Goal: Task Accomplishment & Management: Manage account settings

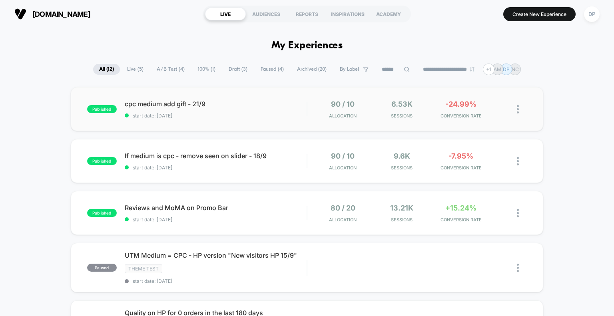
click at [518, 111] on img at bounding box center [518, 109] width 2 height 8
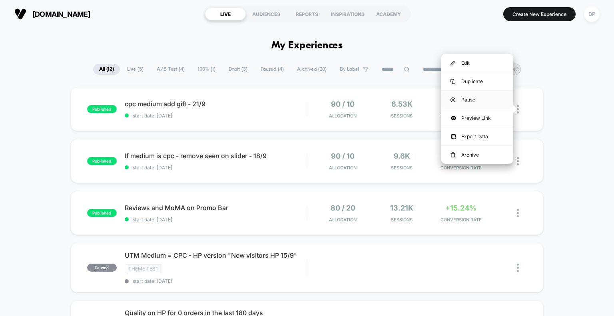
click at [459, 100] on div "Pause" at bounding box center [478, 100] width 72 height 18
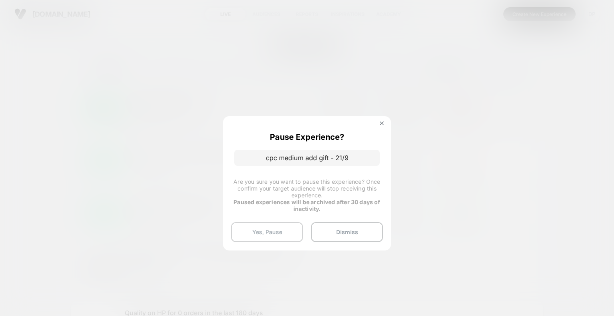
click at [282, 229] on button "Yes, Pause" at bounding box center [267, 232] width 72 height 20
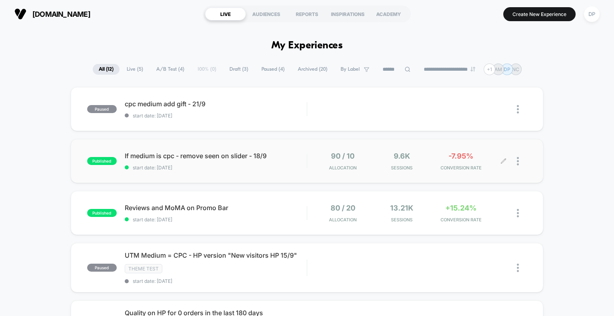
click at [520, 163] on div at bounding box center [522, 161] width 10 height 19
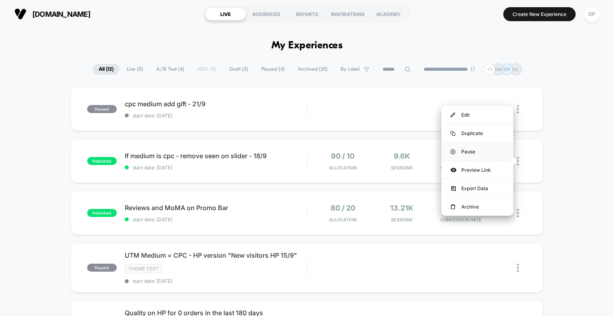
click at [468, 152] on div "Pause" at bounding box center [478, 152] width 72 height 18
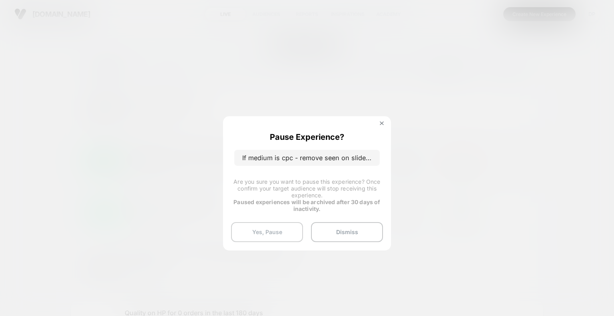
click at [276, 232] on button "Yes, Pause" at bounding box center [267, 232] width 72 height 20
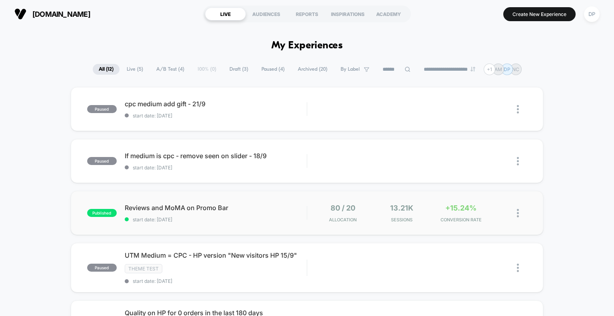
click at [518, 214] on img at bounding box center [518, 213] width 2 height 8
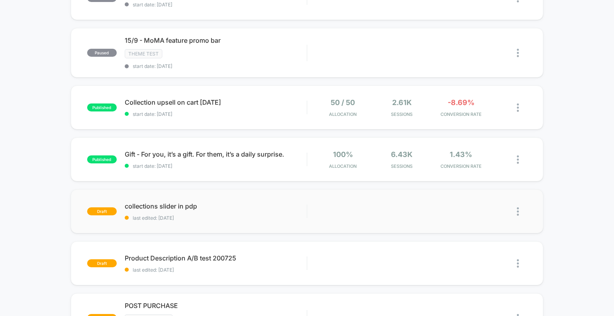
scroll to position [400, 0]
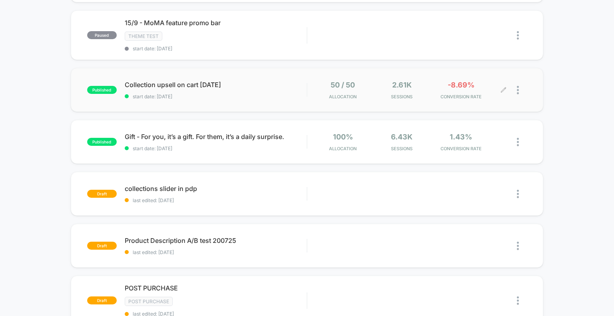
click at [517, 88] on div at bounding box center [516, 90] width 24 height 19
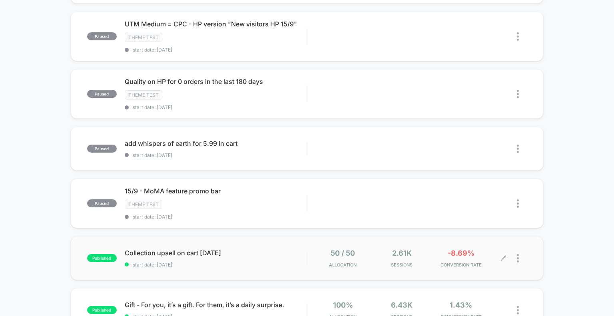
scroll to position [280, 0]
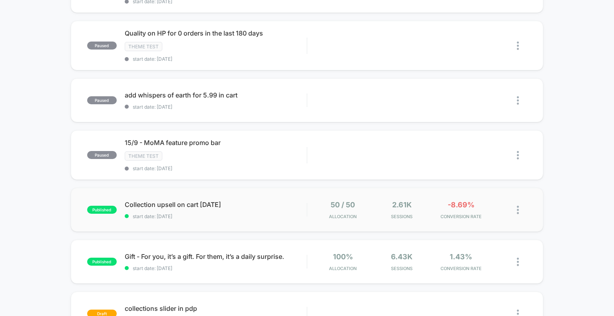
click at [518, 209] on img at bounding box center [518, 210] width 2 height 8
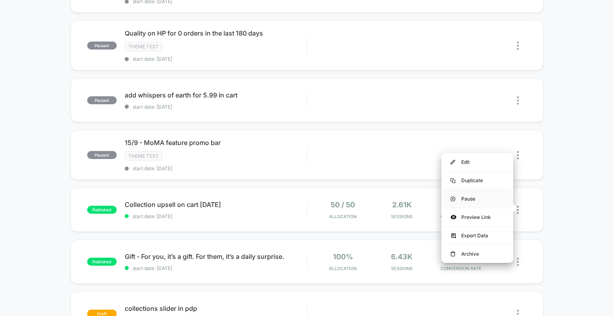
click at [474, 202] on div "Pause" at bounding box center [478, 199] width 72 height 18
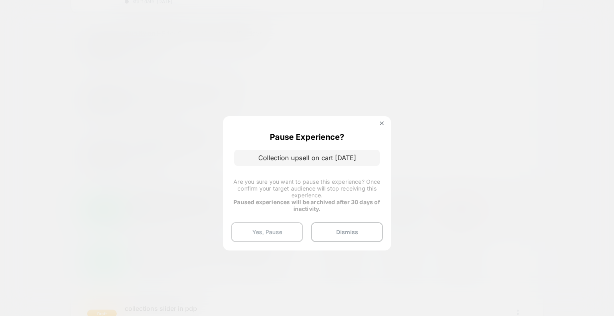
click at [259, 235] on button "Yes, Pause" at bounding box center [267, 232] width 72 height 20
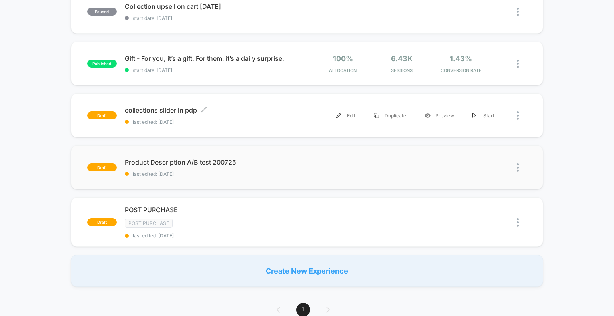
scroll to position [480, 0]
